Goal: Task Accomplishment & Management: Manage account settings

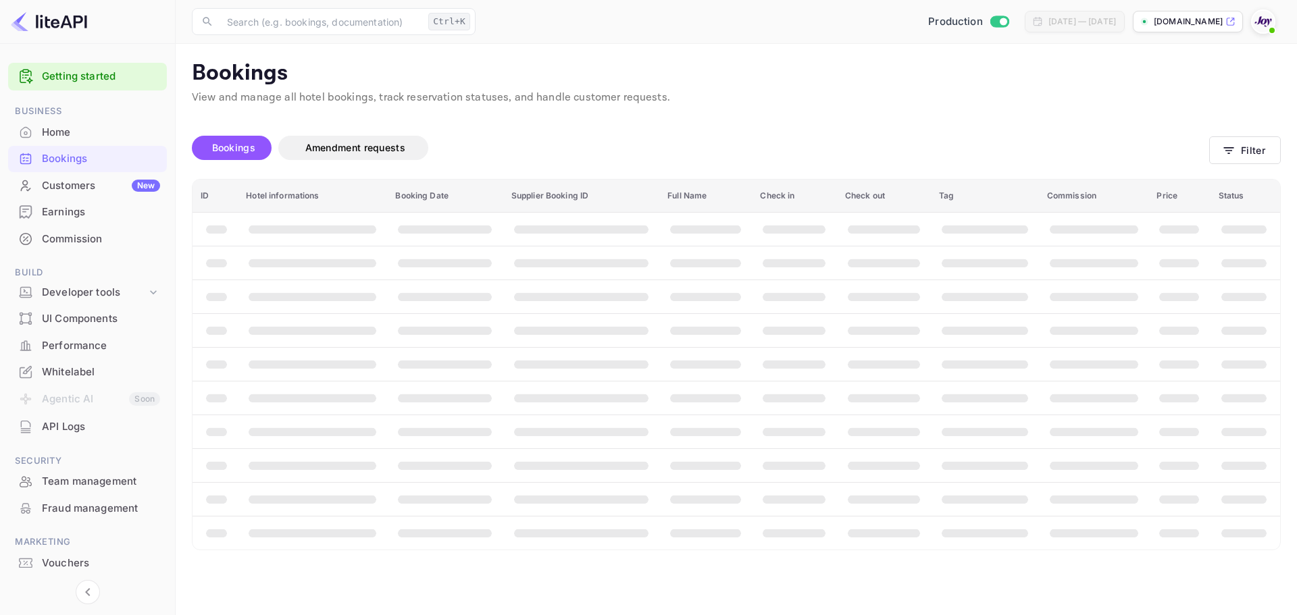
click at [1266, 25] on span at bounding box center [1272, 31] width 14 height 14
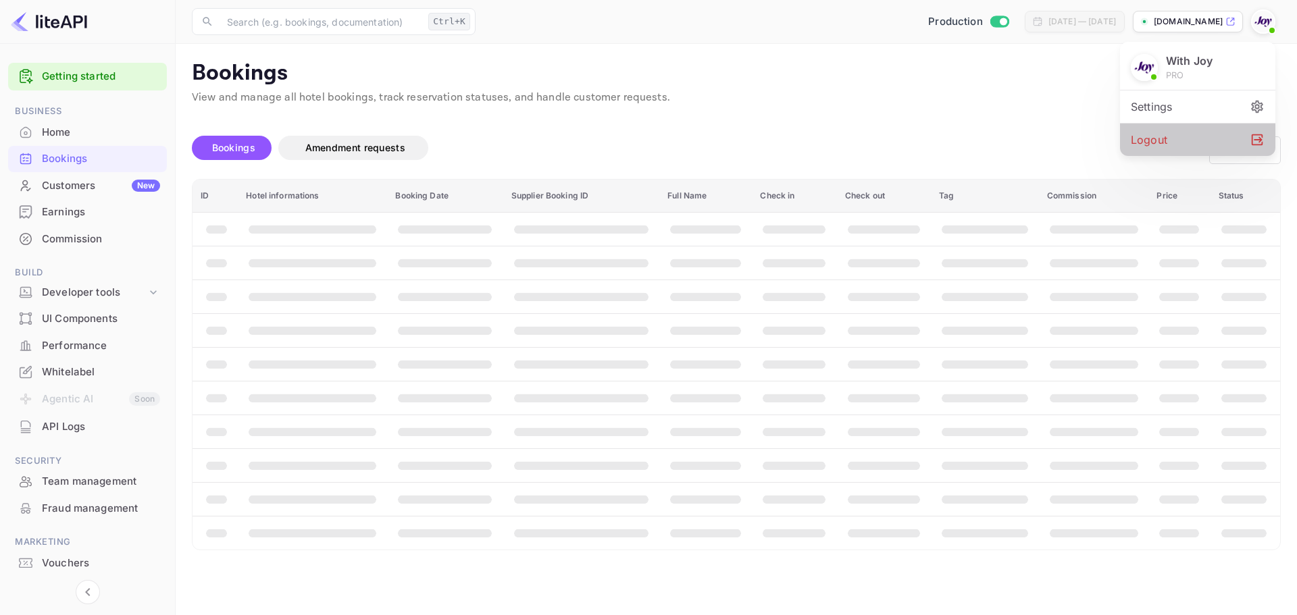
click at [1167, 142] on div "Logout" at bounding box center [1197, 140] width 155 height 32
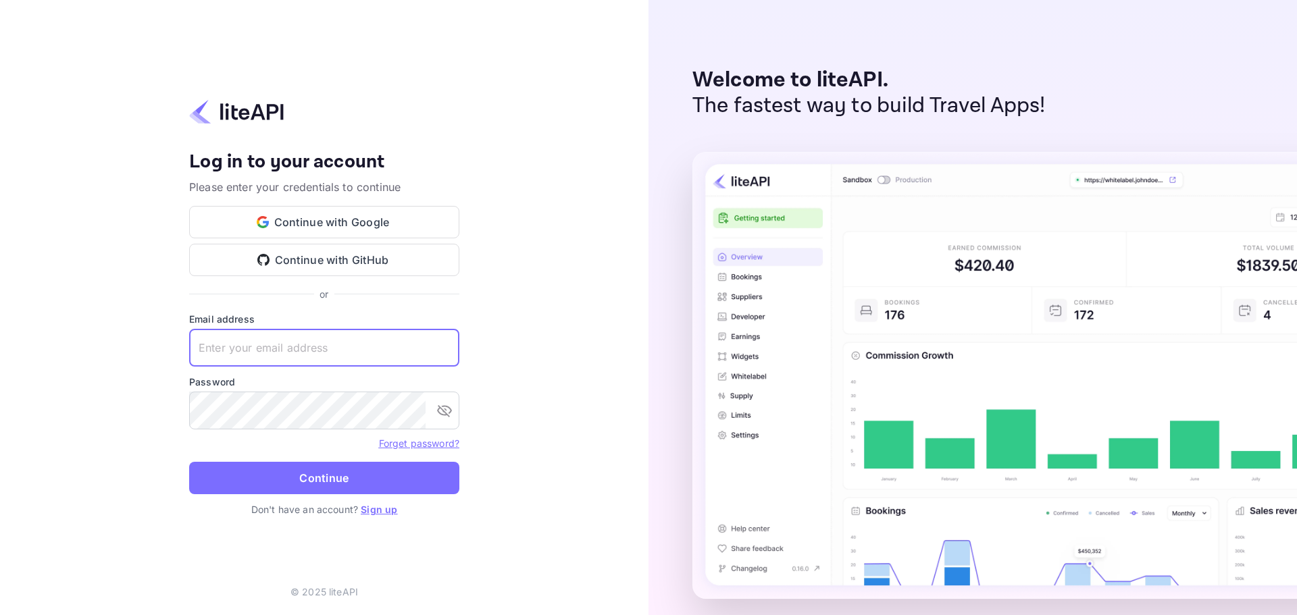
click at [247, 365] on input "text" at bounding box center [324, 348] width 270 height 38
paste input "services@withjoy.com"
type input "services@withjoy.com"
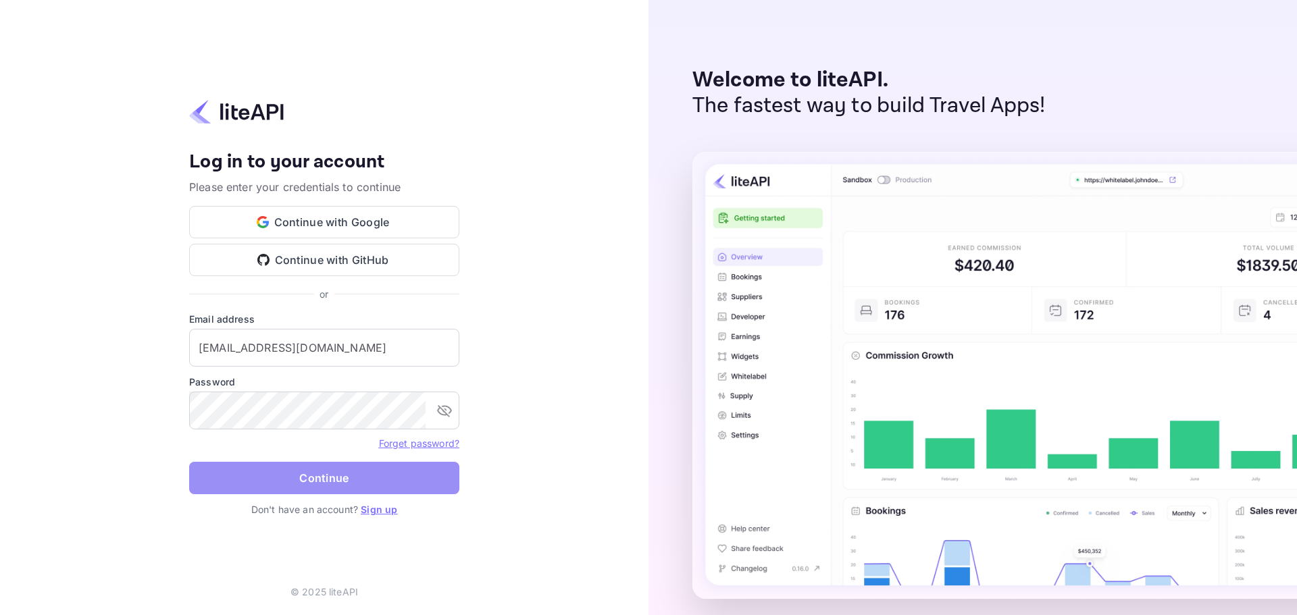
click at [276, 474] on button "Continue" at bounding box center [324, 478] width 270 height 32
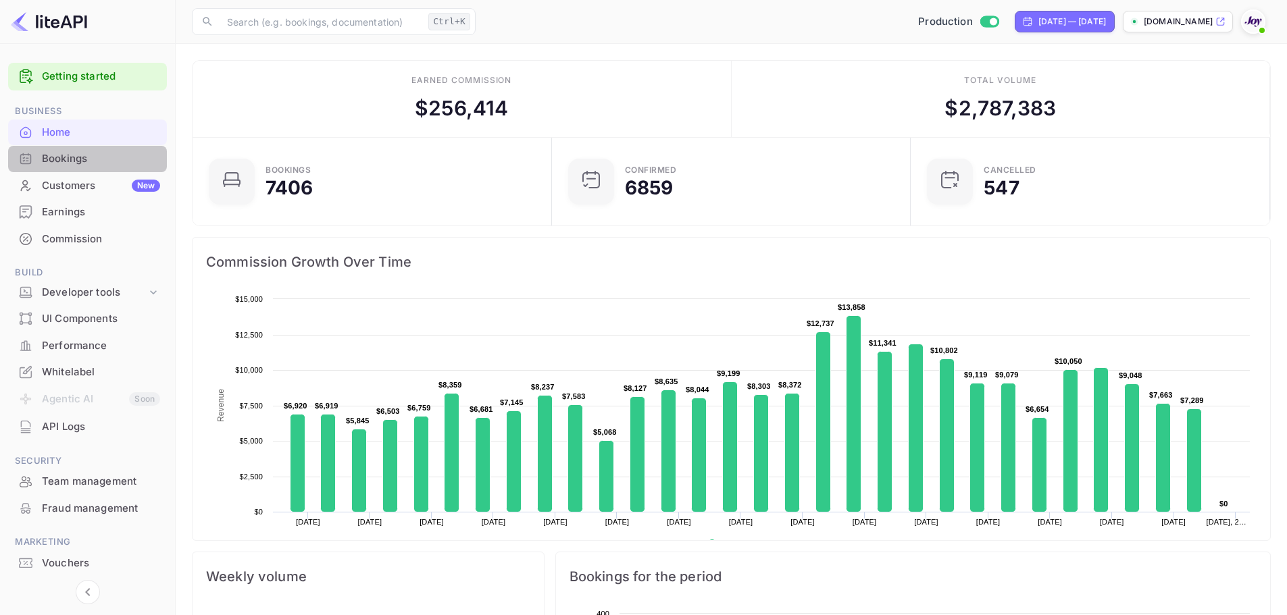
click at [113, 158] on div "Bookings" at bounding box center [101, 159] width 118 height 16
